Goal: Check status: Check status

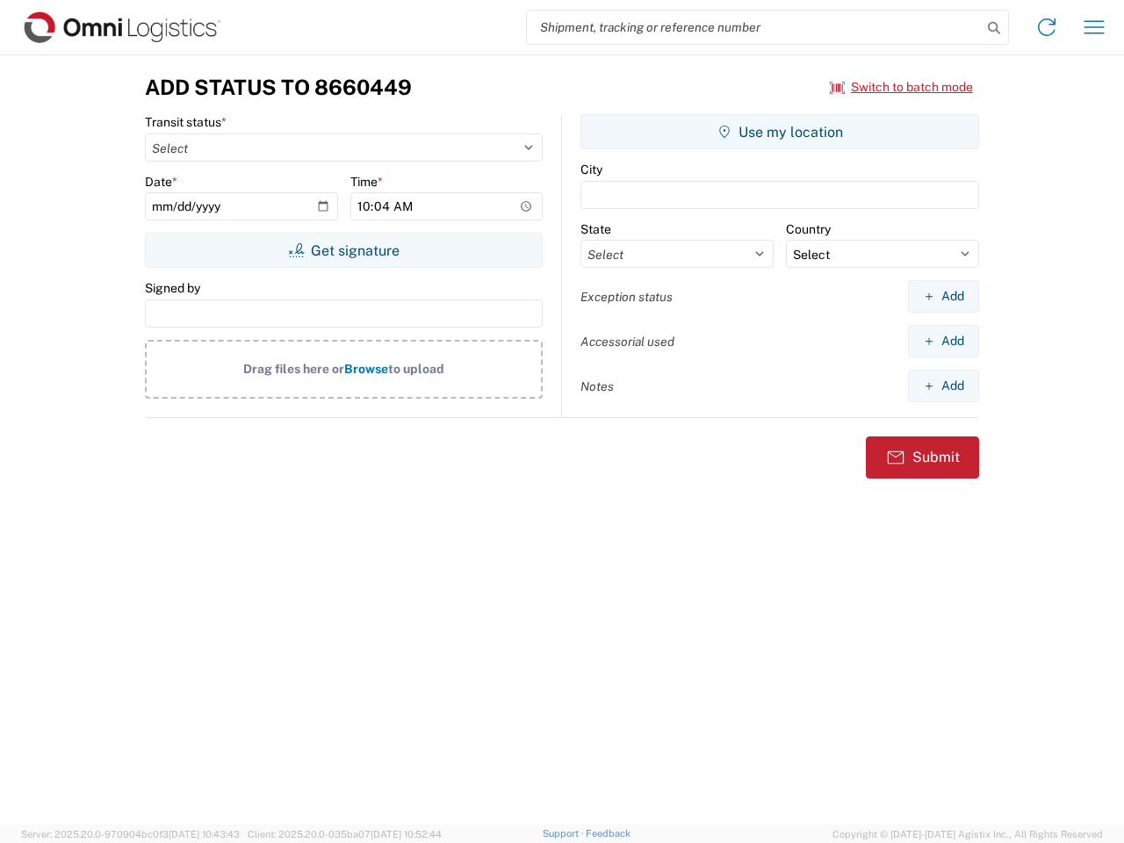
click at [754, 27] on input "search" at bounding box center [754, 27] width 455 height 33
click at [994, 28] on icon at bounding box center [994, 28] width 25 height 25
click at [1047, 27] on icon at bounding box center [1047, 27] width 28 height 28
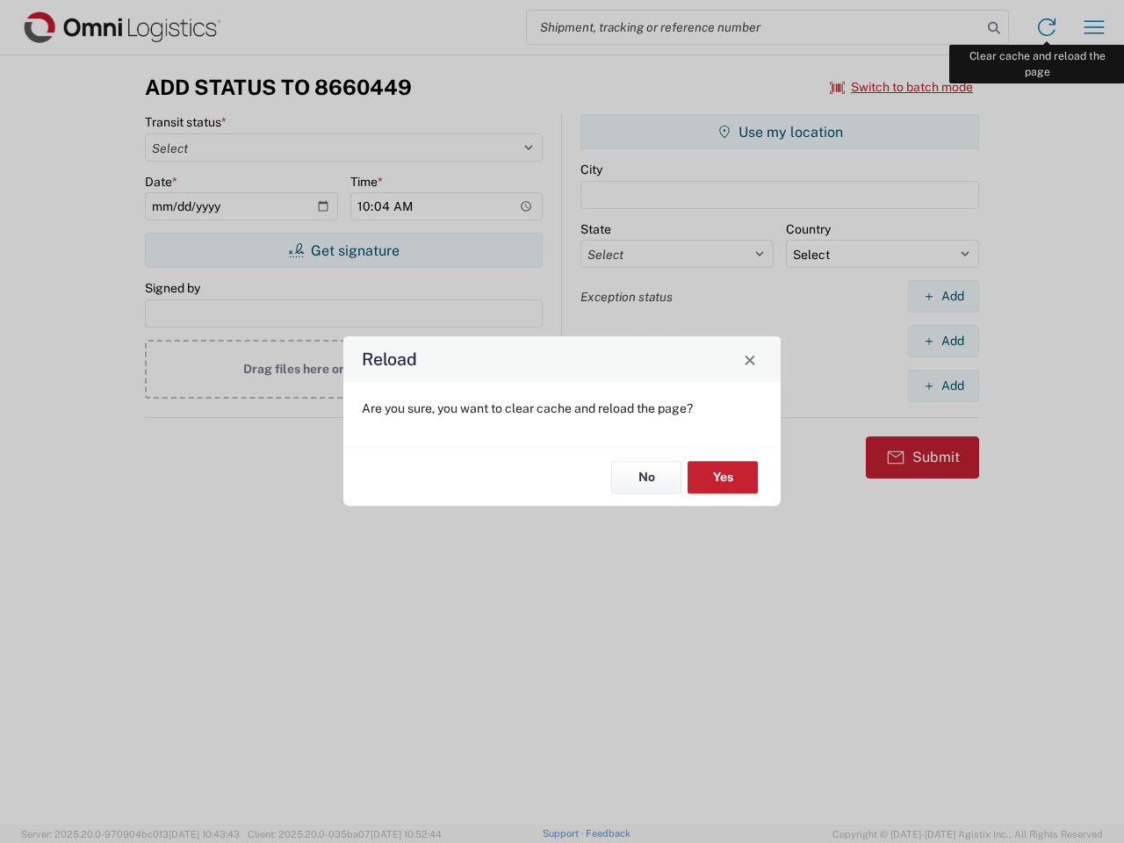
click at [1094, 27] on div "Reload Are you sure, you want to clear cache and reload the page? No Yes" at bounding box center [562, 421] width 1124 height 843
click at [902, 87] on div "Reload Are you sure, you want to clear cache and reload the page? No Yes" at bounding box center [562, 421] width 1124 height 843
click at [343, 250] on div "Reload Are you sure, you want to clear cache and reload the page? No Yes" at bounding box center [562, 421] width 1124 height 843
click at [780, 132] on div "Reload Are you sure, you want to clear cache and reload the page? No Yes" at bounding box center [562, 421] width 1124 height 843
click at [943, 296] on div "Reload Are you sure, you want to clear cache and reload the page? No Yes" at bounding box center [562, 421] width 1124 height 843
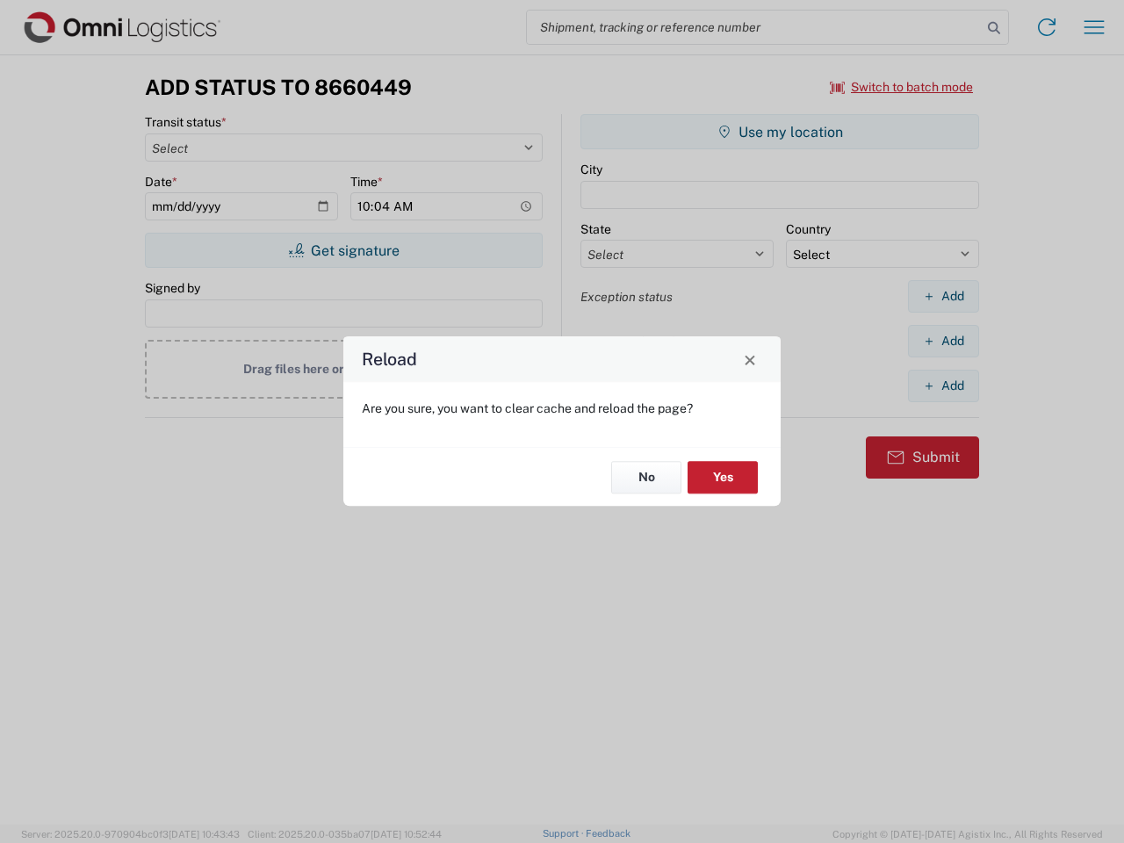
click at [943, 341] on div "Reload Are you sure, you want to clear cache and reload the page? No Yes" at bounding box center [562, 421] width 1124 height 843
click at [943, 385] on div "Reload Are you sure, you want to clear cache and reload the page? No Yes" at bounding box center [562, 421] width 1124 height 843
